Goal: Information Seeking & Learning: Check status

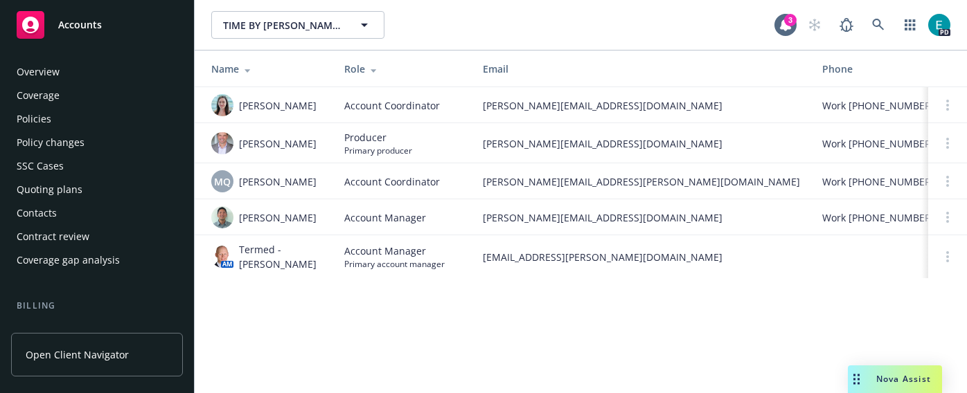
scroll to position [298, 0]
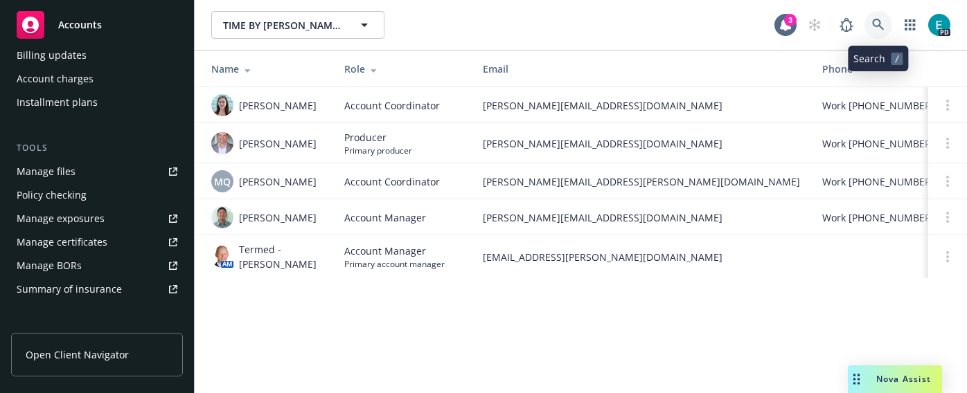
click at [873, 23] on icon at bounding box center [878, 25] width 12 height 12
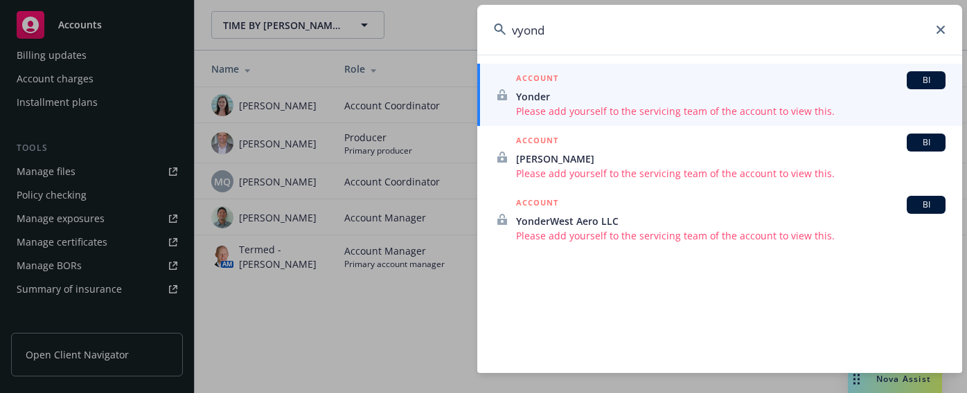
drag, startPoint x: 542, startPoint y: 30, endPoint x: 481, endPoint y: 28, distance: 61.0
click at [481, 28] on input "vyond" at bounding box center [719, 30] width 485 height 50
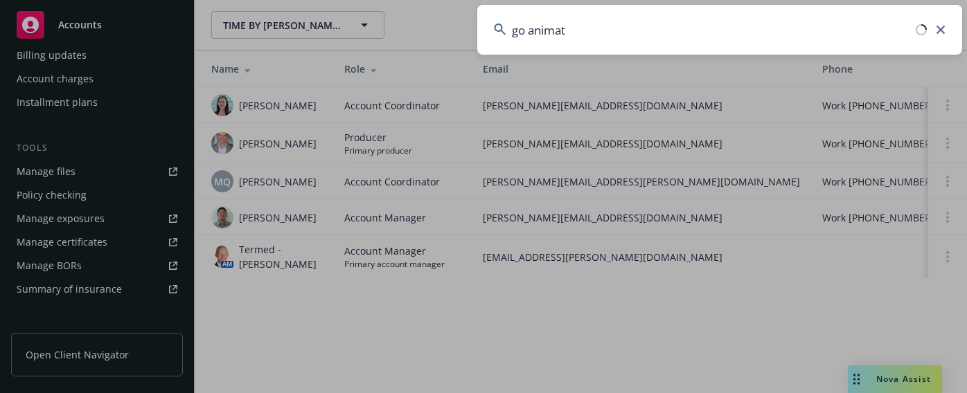
type input "go animate"
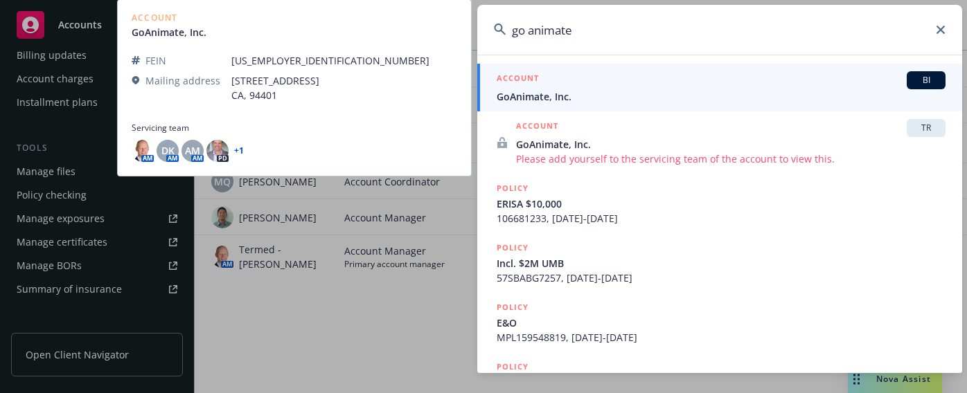
click at [569, 96] on span "GoAnimate, Inc." at bounding box center [721, 96] width 449 height 15
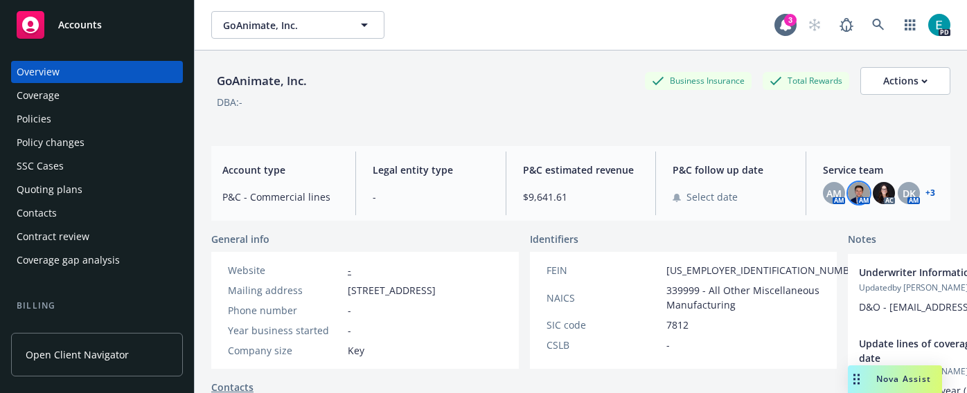
click at [858, 197] on img at bounding box center [859, 193] width 22 height 22
click at [834, 195] on span "AM" at bounding box center [833, 193] width 15 height 15
click at [891, 196] on img at bounding box center [884, 193] width 22 height 22
drag, startPoint x: 907, startPoint y: 195, endPoint x: 921, endPoint y: 197, distance: 13.9
click at [907, 195] on span "DK" at bounding box center [908, 193] width 13 height 15
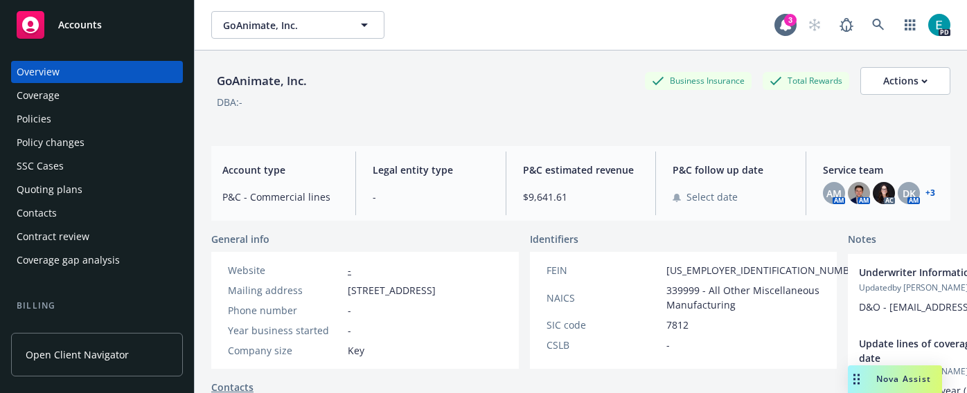
click at [929, 195] on link "+ 3" at bounding box center [930, 193] width 10 height 8
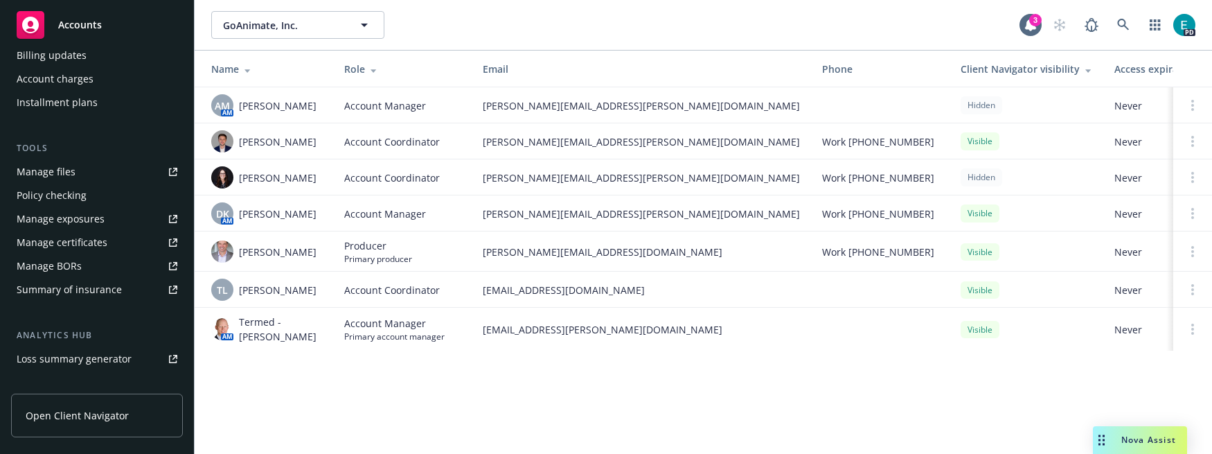
scroll to position [449, 0]
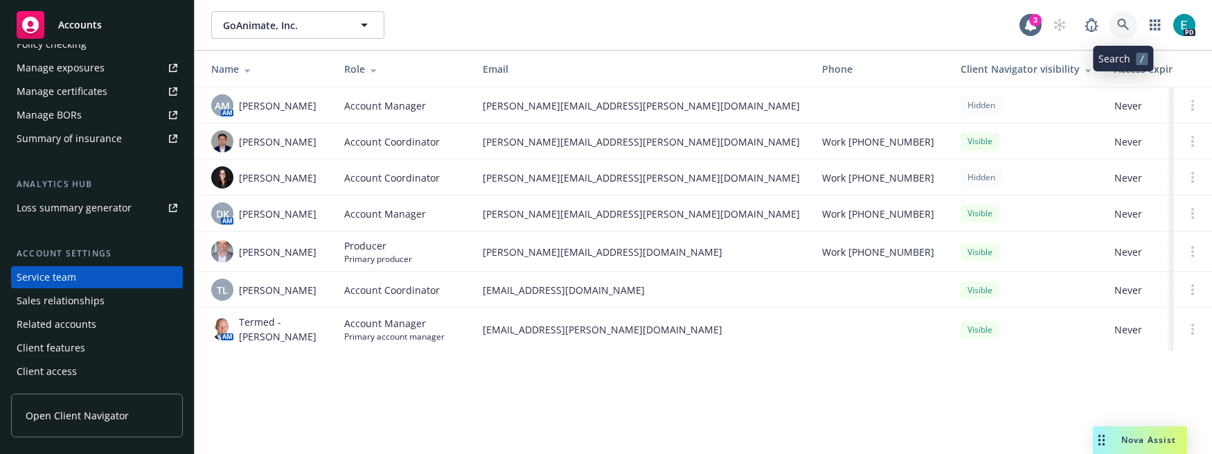
click at [966, 17] on link at bounding box center [1123, 25] width 28 height 28
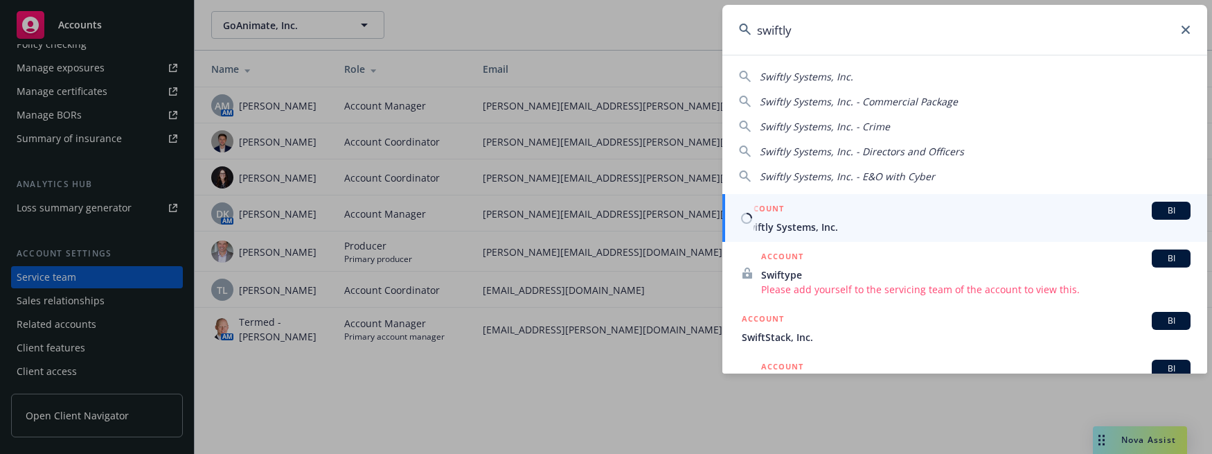
type input "swiftly"
click at [820, 208] on div "ACCOUNT BI" at bounding box center [966, 211] width 449 height 18
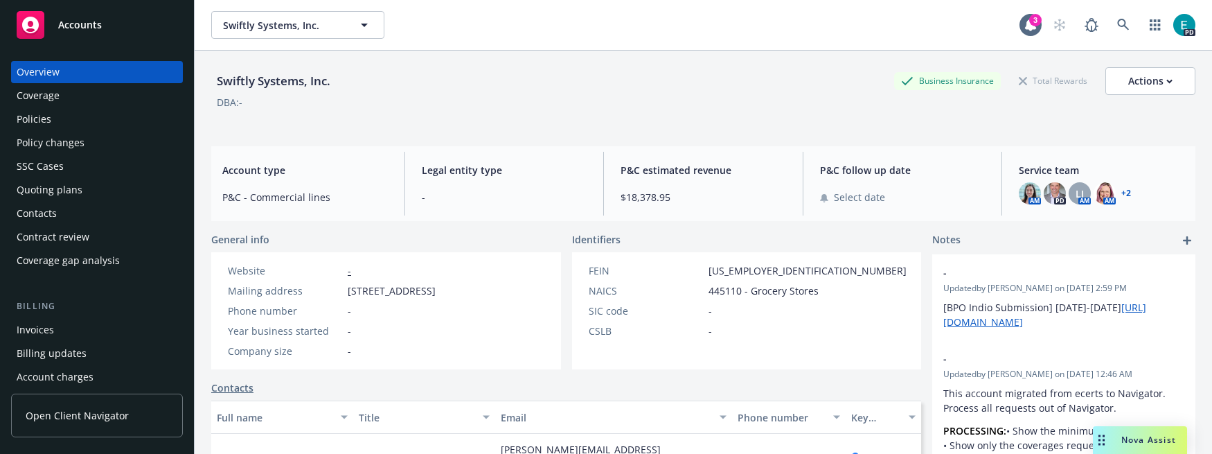
click at [966, 193] on link "+ 2" at bounding box center [1126, 193] width 10 height 8
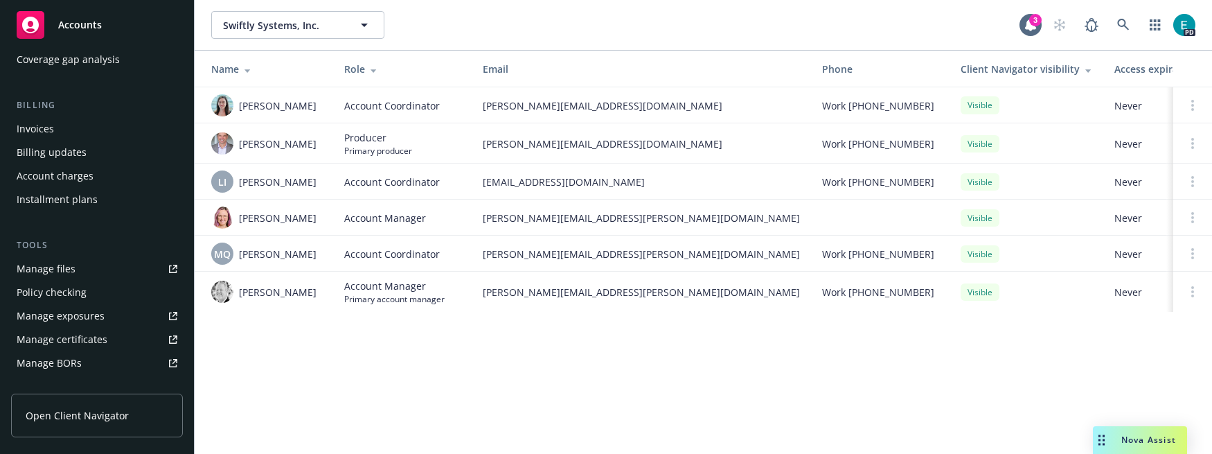
scroll to position [199, 0]
click at [63, 291] on div "Policy checking" at bounding box center [52, 294] width 70 height 22
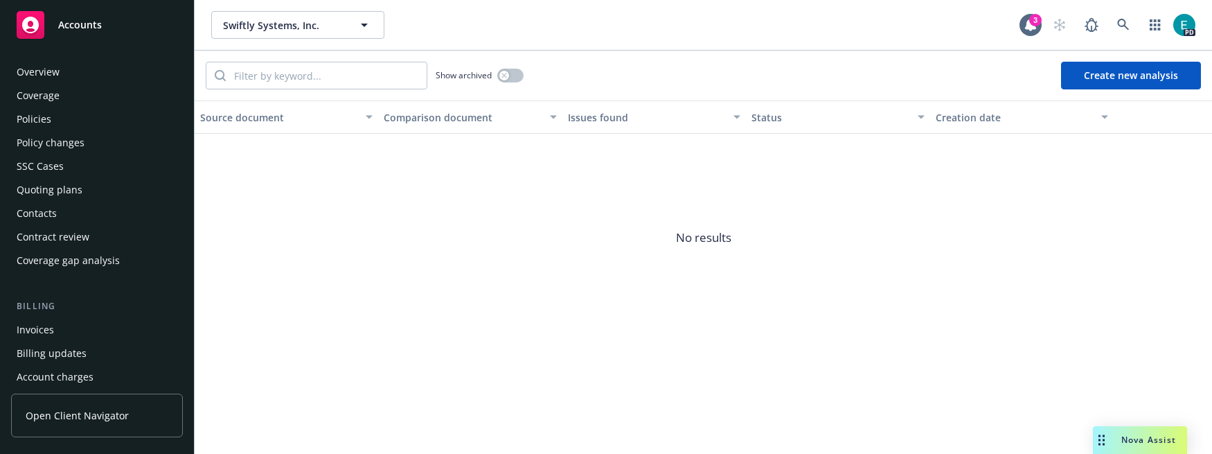
click at [49, 116] on div "Policies" at bounding box center [34, 119] width 35 height 22
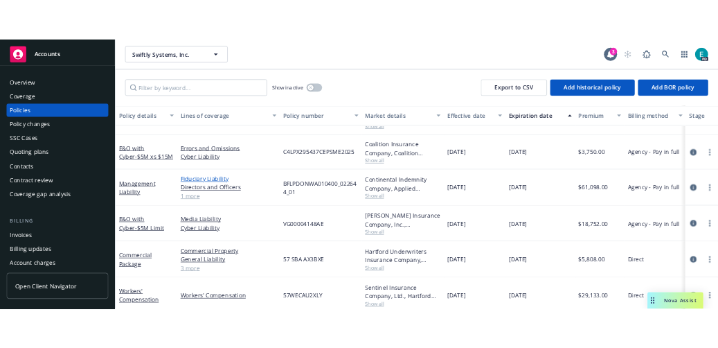
scroll to position [145, 0]
